Goal: Task Accomplishment & Management: Manage account settings

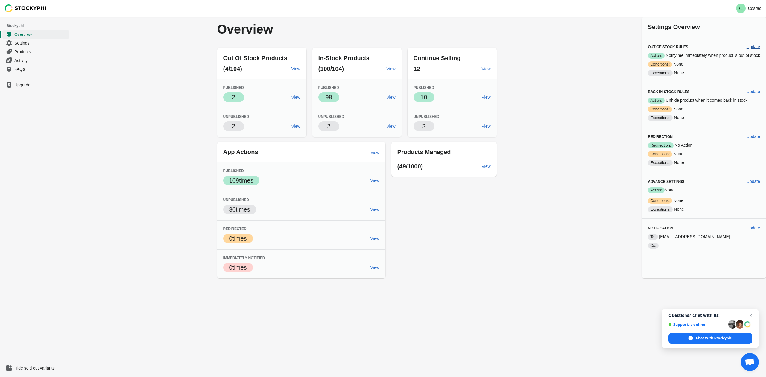
click at [574, 45] on span "Update" at bounding box center [752, 46] width 13 height 5
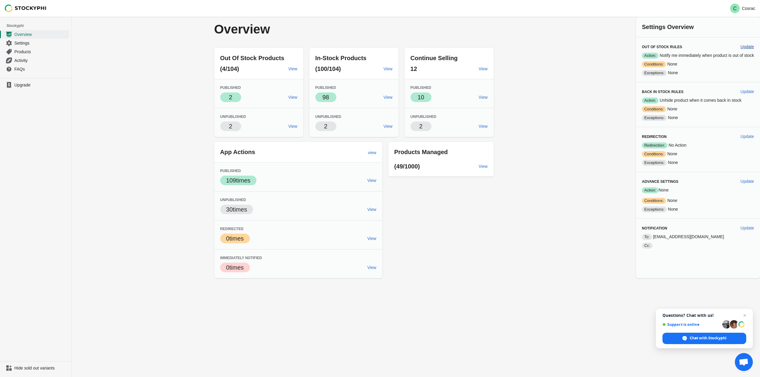
select select "hours"
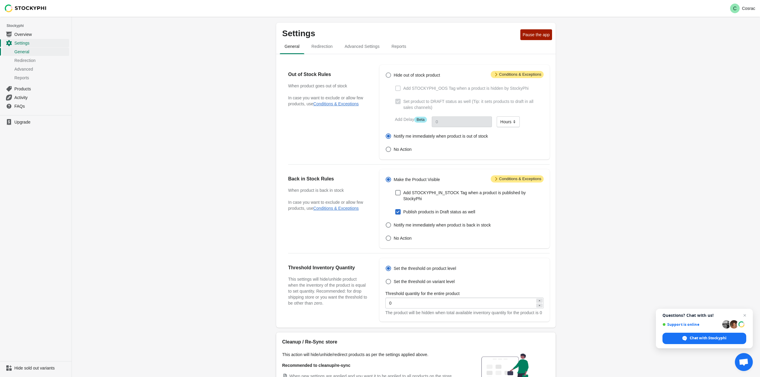
click at [390, 77] on span at bounding box center [388, 74] width 5 height 5
click at [386, 73] on input "Hide out of stock product" at bounding box center [386, 72] width 0 height 0
radio input "true"
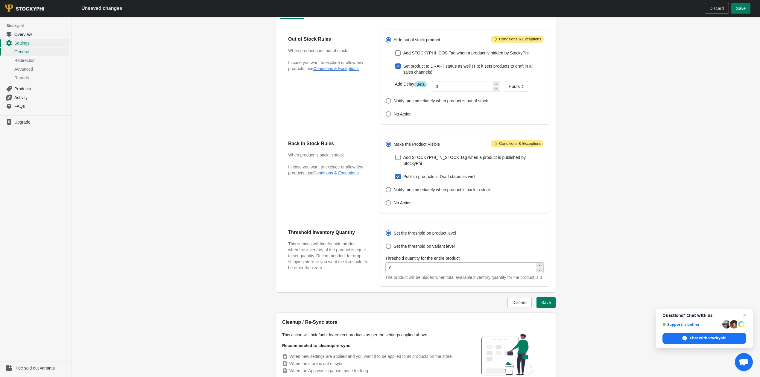
scroll to position [77, 0]
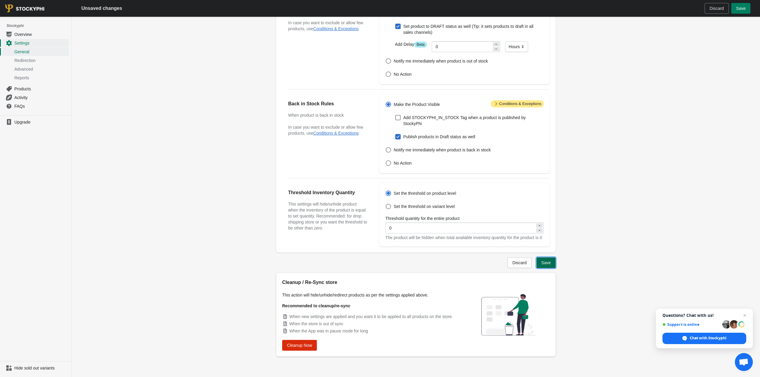
click at [546, 263] on span "Save" at bounding box center [546, 262] width 10 height 5
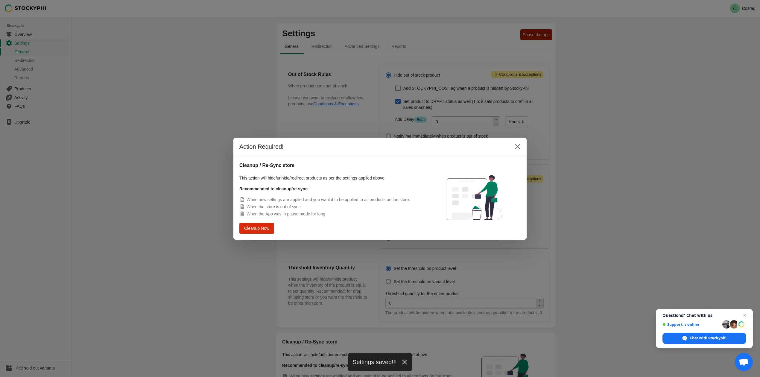
scroll to position [62, 0]
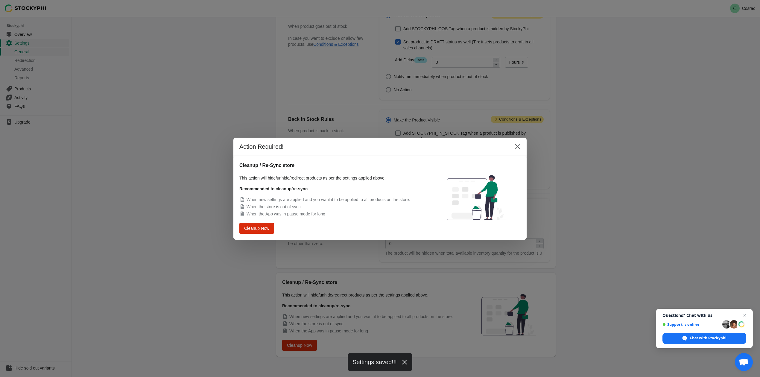
click at [309, 282] on div "Action Required! Cleanup / Re-Sync store This action will hide/unhide/redirect …" at bounding box center [380, 188] width 760 height 377
click at [248, 226] on span "Cleanup Now" at bounding box center [256, 228] width 23 height 4
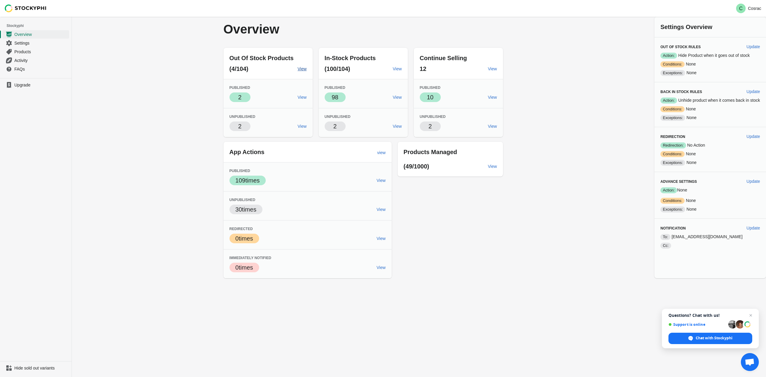
click at [304, 68] on span "View" at bounding box center [302, 68] width 9 height 5
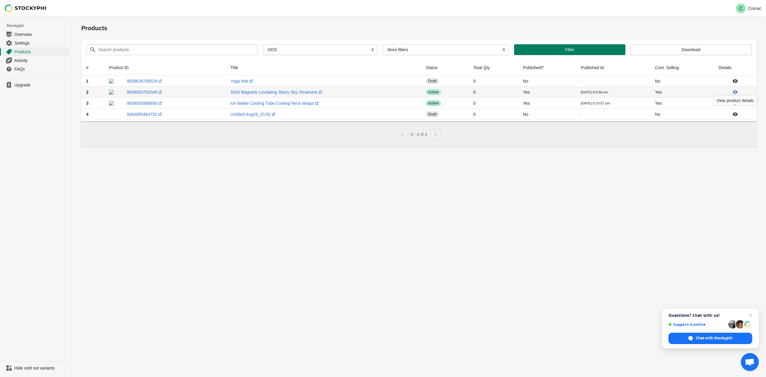
click at [737, 90] on icon at bounding box center [735, 92] width 6 height 6
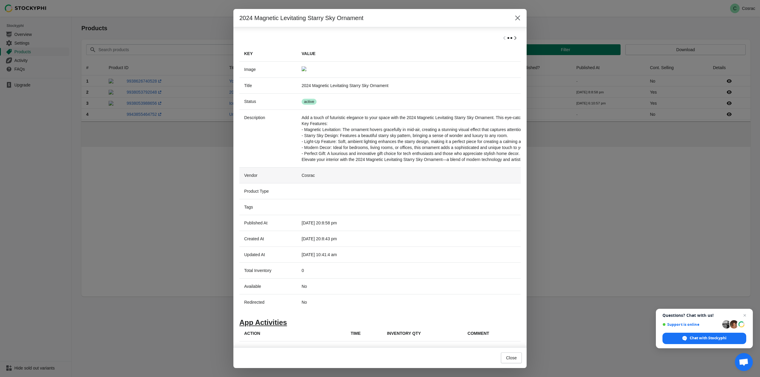
scroll to position [10, 0]
click at [403, 334] on th "Inventory Qty" at bounding box center [422, 333] width 80 height 16
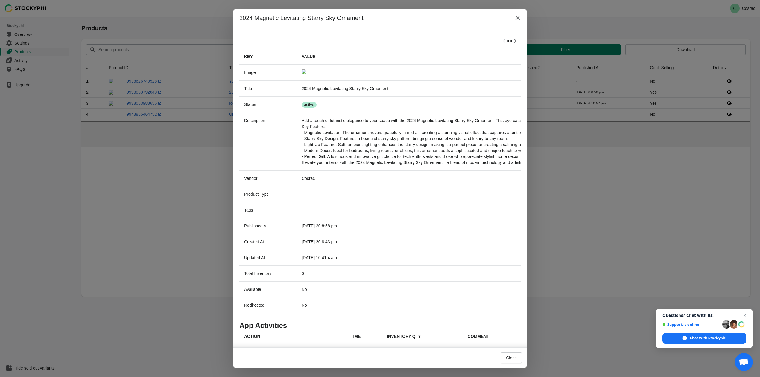
click at [500, 42] on div at bounding box center [379, 41] width 281 height 16
click at [502, 39] on div at bounding box center [379, 41] width 281 height 16
click at [507, 40] on div at bounding box center [508, 41] width 2 height 2
click at [507, 41] on div at bounding box center [508, 41] width 2 height 2
click at [512, 41] on icon "Scroll table right one column" at bounding box center [515, 41] width 6 height 6
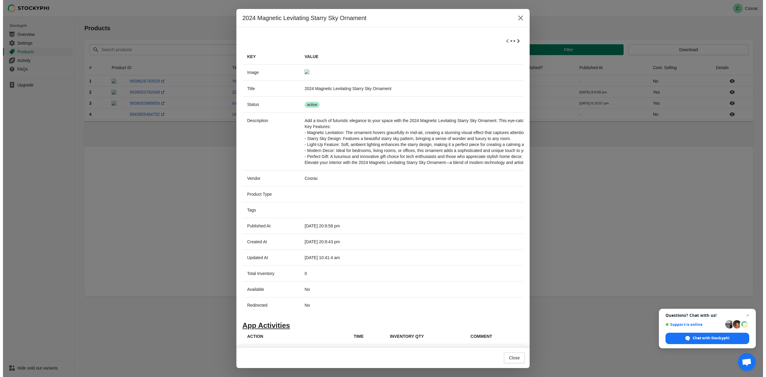
scroll to position [0, 57]
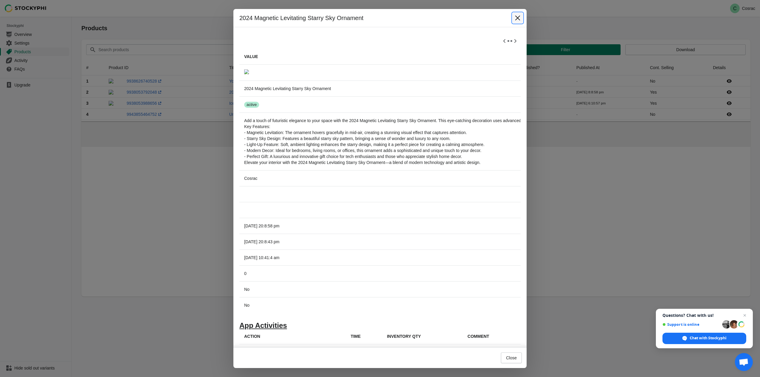
click at [516, 18] on icon "Close" at bounding box center [517, 18] width 6 height 6
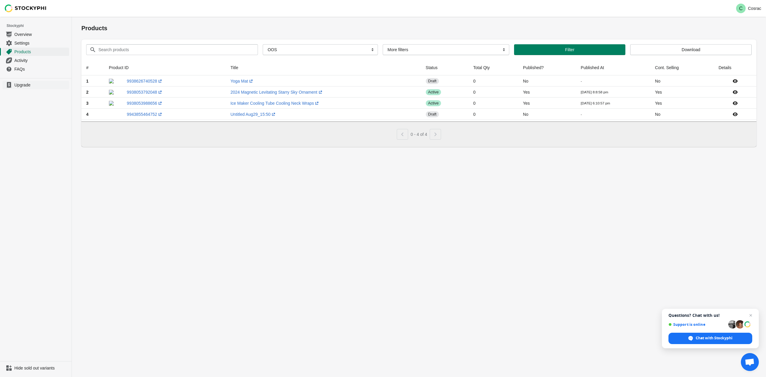
click at [22, 87] on span "Upgrade" at bounding box center [41, 85] width 54 height 6
